Goal: Navigation & Orientation: Find specific page/section

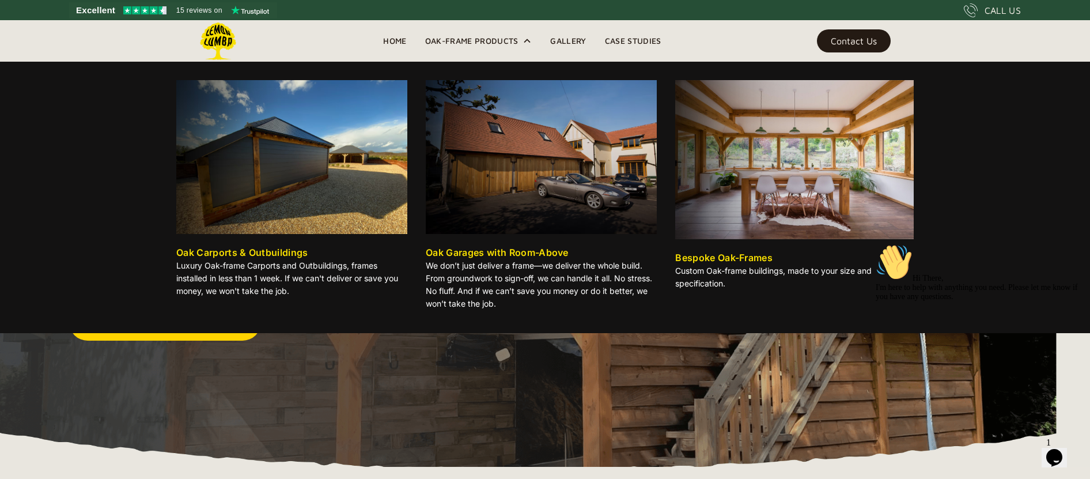
drag, startPoint x: 491, startPoint y: 46, endPoint x: 477, endPoint y: 37, distance: 16.8
click at [477, 37] on div "Oak-Frame Products" at bounding box center [479, 40] width 126 height 41
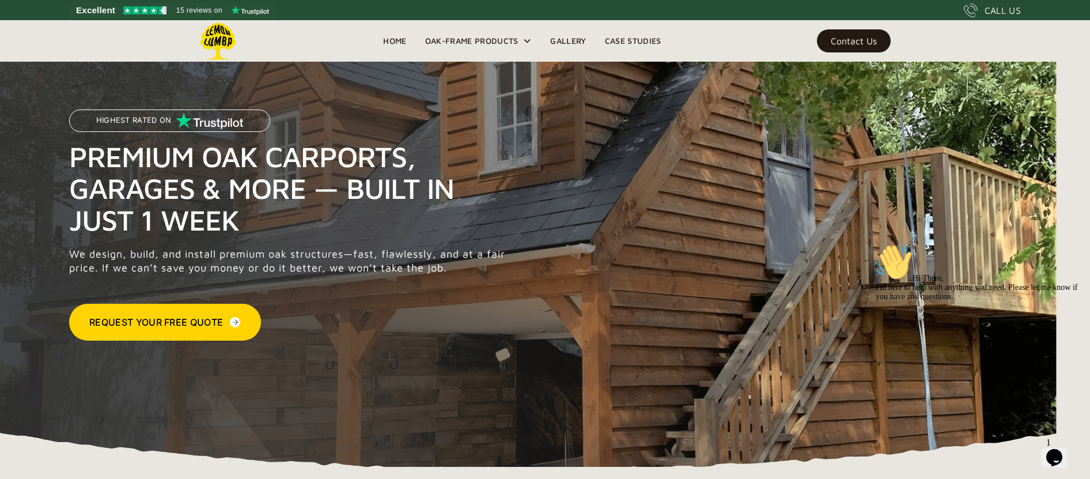
click at [566, 40] on link "Gallery" at bounding box center [568, 40] width 54 height 17
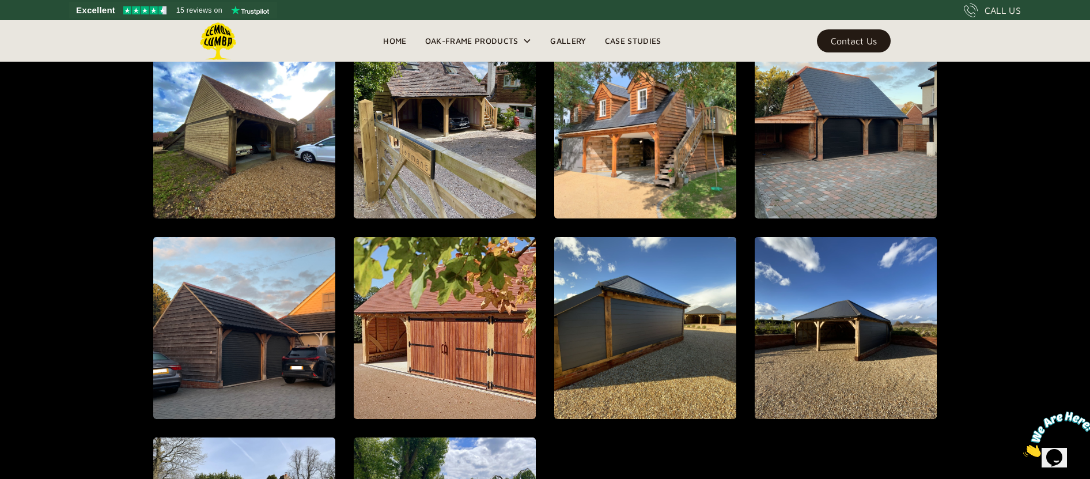
scroll to position [1146, 0]
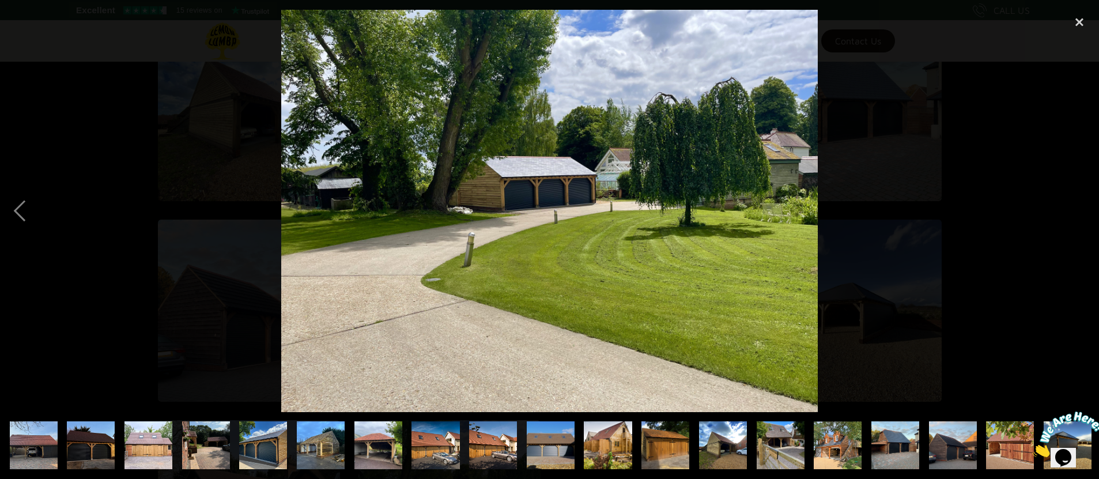
scroll to position [0, 175]
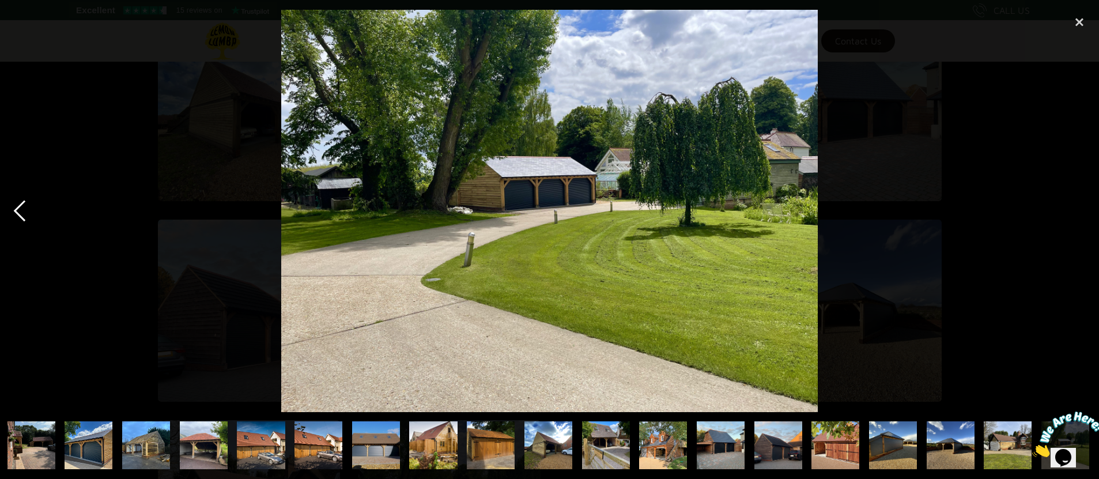
click at [13, 207] on div "previous image" at bounding box center [19, 211] width 39 height 402
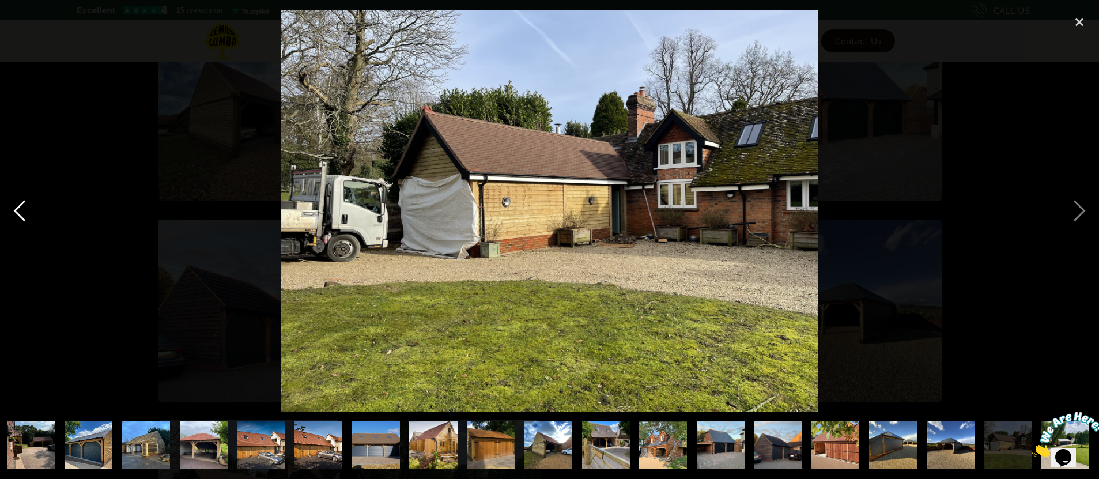
click at [15, 207] on div "previous image" at bounding box center [19, 211] width 39 height 402
